Goal: Task Accomplishment & Management: Use online tool/utility

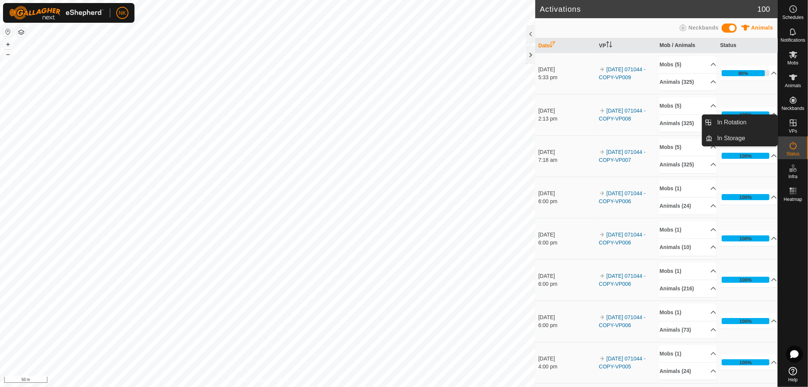
click at [790, 126] on icon at bounding box center [792, 122] width 9 height 9
click at [740, 124] on link "In Rotation" at bounding box center [745, 122] width 65 height 15
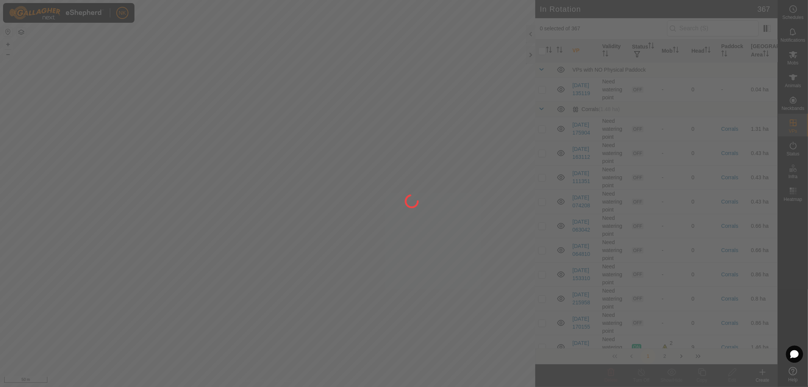
click at [725, 122] on div at bounding box center [404, 193] width 808 height 387
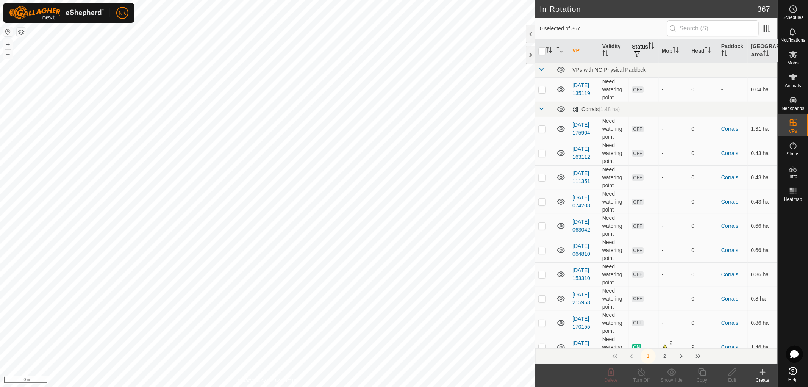
click at [634, 46] on th "Status" at bounding box center [643, 50] width 30 height 23
click at [639, 52] on span "button" at bounding box center [637, 54] width 6 height 6
click at [644, 95] on input "ON" at bounding box center [644, 94] width 8 height 8
checkbox input "true"
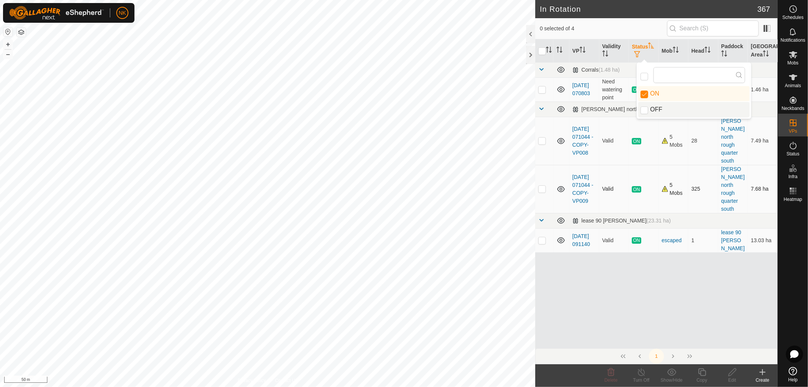
click at [542, 186] on p-checkbox at bounding box center [542, 189] width 8 height 6
checkbox input "true"
click at [701, 370] on icon at bounding box center [702, 372] width 8 height 8
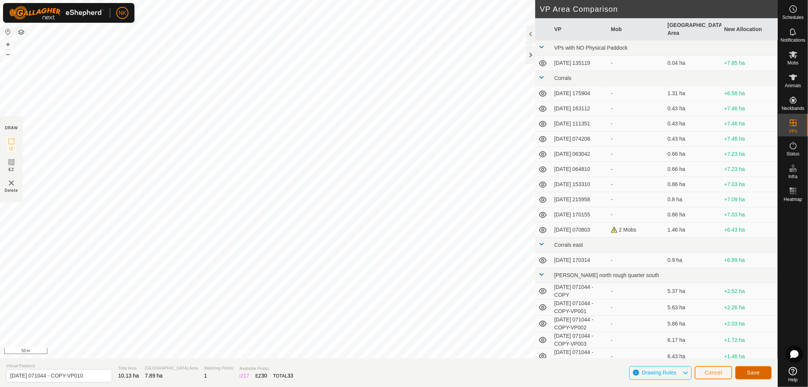
click at [750, 372] on span "Save" at bounding box center [753, 372] width 13 height 6
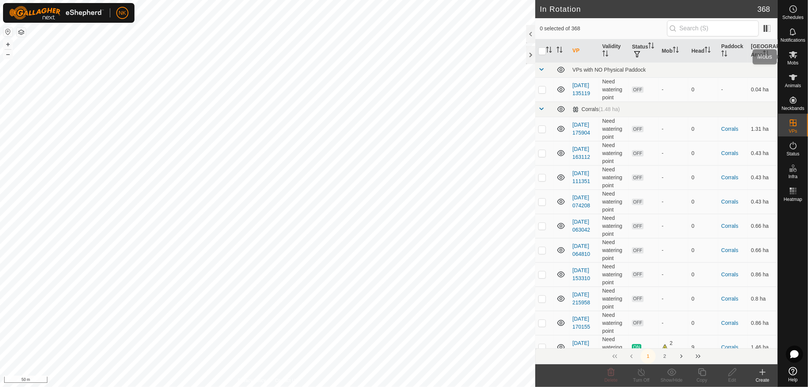
click at [792, 61] on span "Mobs" at bounding box center [792, 63] width 11 height 5
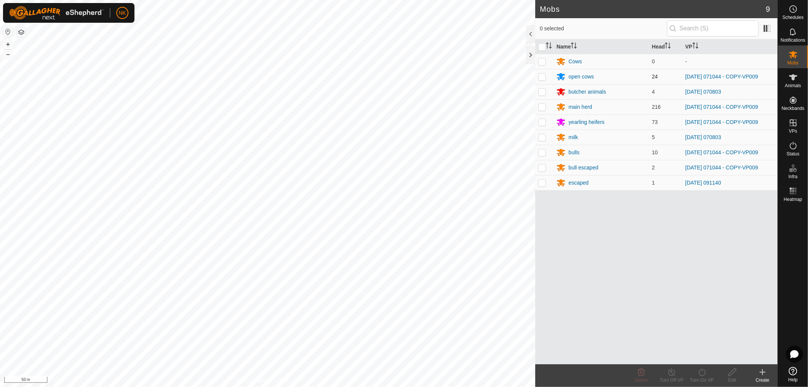
click at [543, 77] on p-checkbox at bounding box center [542, 76] width 8 height 6
checkbox input "true"
click at [542, 107] on p-checkbox at bounding box center [542, 107] width 8 height 6
checkbox input "true"
click at [545, 125] on td at bounding box center [544, 121] width 18 height 15
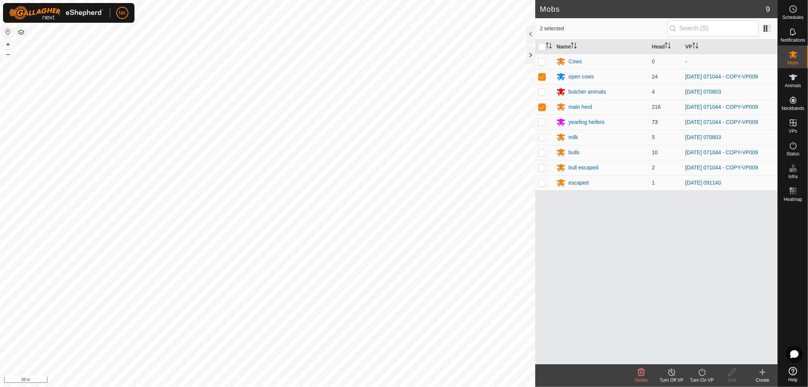
checkbox input "true"
click at [542, 148] on td at bounding box center [544, 152] width 18 height 15
checkbox input "true"
click at [544, 164] on td at bounding box center [544, 167] width 18 height 15
checkbox input "true"
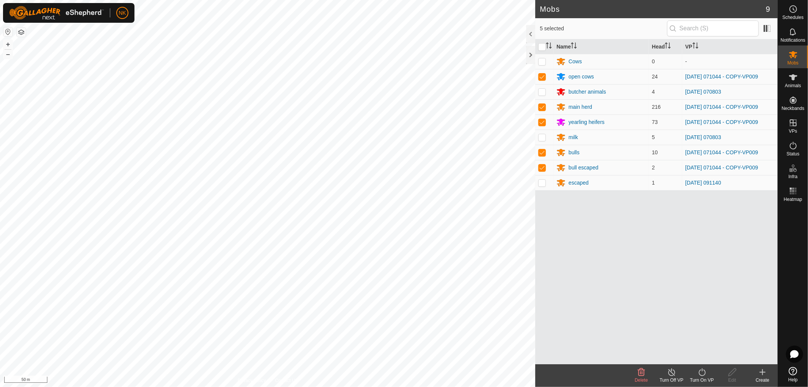
click at [705, 371] on icon at bounding box center [701, 372] width 7 height 8
click at [699, 358] on link "Now" at bounding box center [724, 355] width 75 height 15
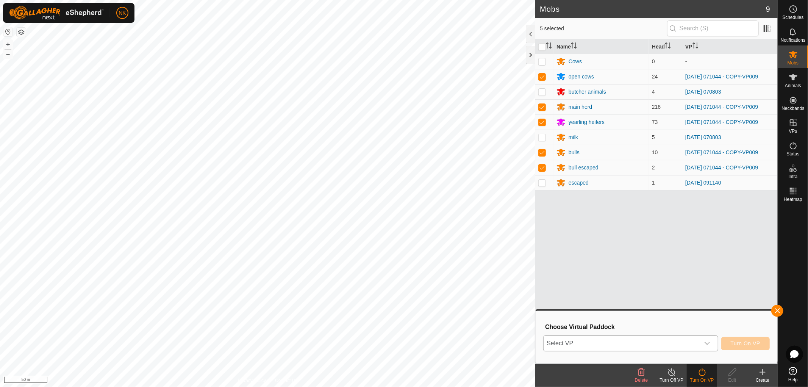
click at [710, 343] on div "dropdown trigger" at bounding box center [706, 342] width 15 height 15
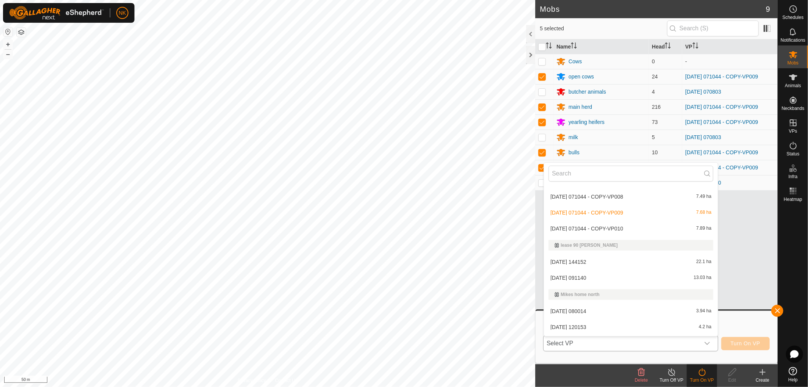
scroll to position [379, 0]
click at [611, 229] on li "2025-08-13 071044 - COPY-VP010 7.89 ha" at bounding box center [631, 232] width 174 height 15
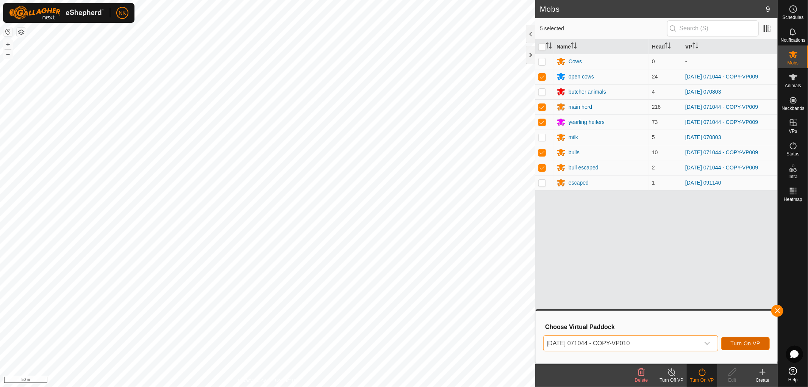
click at [750, 341] on span "Turn On VP" at bounding box center [745, 343] width 30 height 6
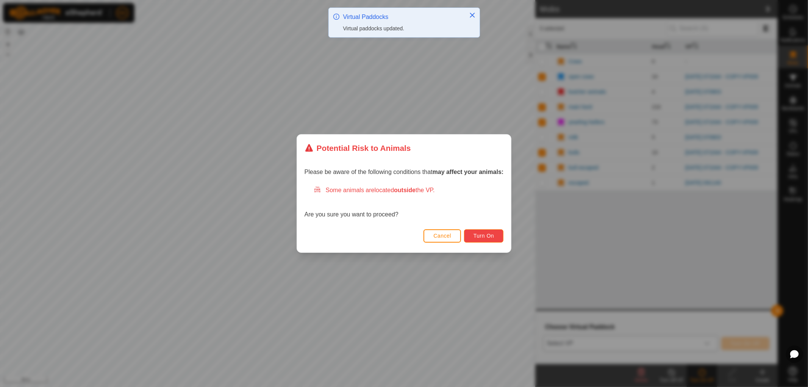
click at [487, 232] on button "Turn On" at bounding box center [483, 235] width 39 height 13
